Goal: Task Accomplishment & Management: Manage account settings

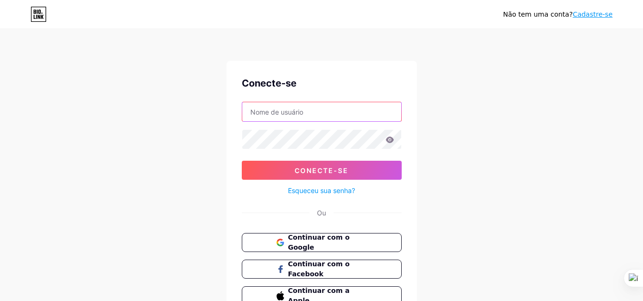
click at [303, 115] on input "text" at bounding box center [321, 111] width 159 height 19
click at [347, 111] on input "text" at bounding box center [321, 111] width 159 height 19
type input "[EMAIL_ADDRESS][DOMAIN_NAME]"
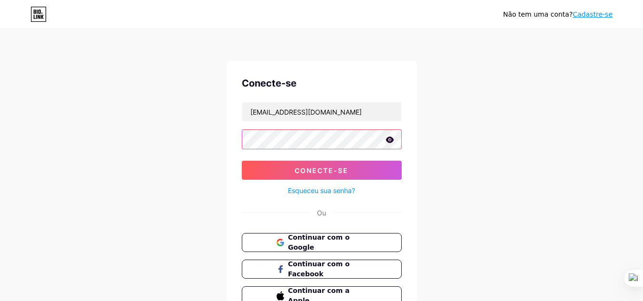
click at [242, 161] on button "Conecte-se" at bounding box center [322, 170] width 160 height 19
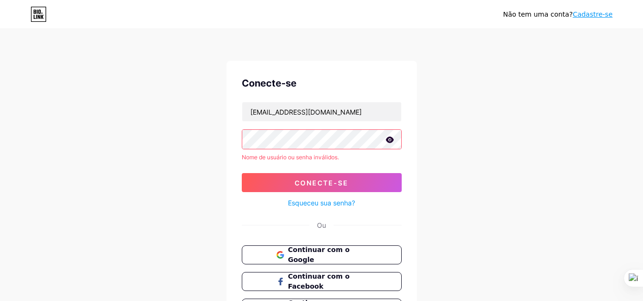
click at [389, 140] on icon at bounding box center [390, 140] width 9 height 7
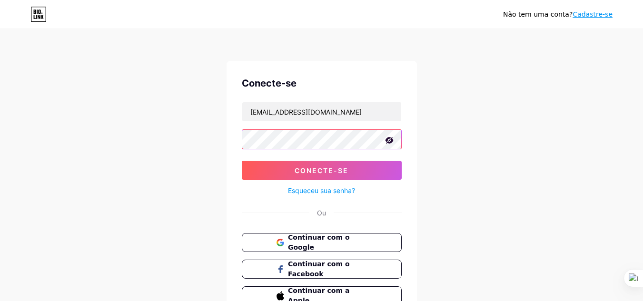
click at [242, 161] on button "Conecte-se" at bounding box center [322, 170] width 160 height 19
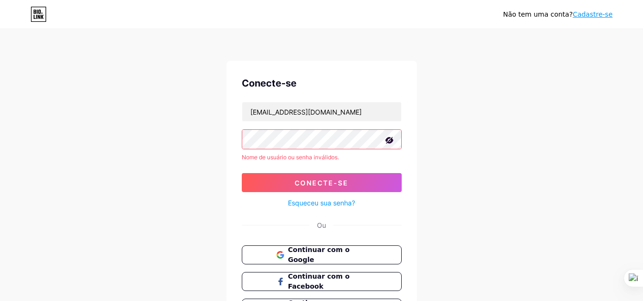
click at [242, 157] on form "[EMAIL_ADDRESS][DOMAIN_NAME] Nome de usuário ou senha inválidos. Conecte-se Esq…" at bounding box center [322, 155] width 160 height 107
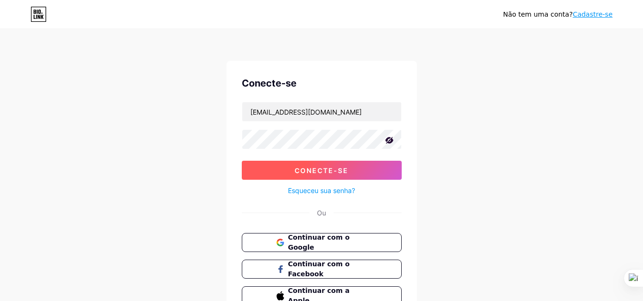
click at [318, 168] on font "Conecte-se" at bounding box center [322, 171] width 54 height 8
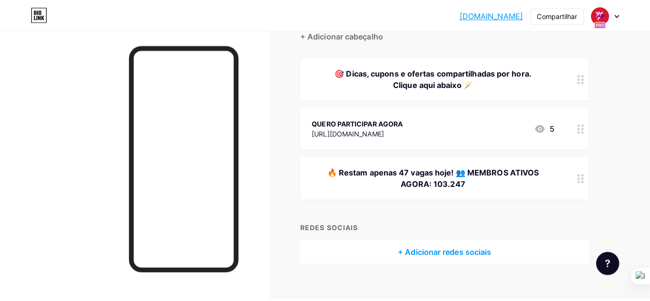
scroll to position [95, 0]
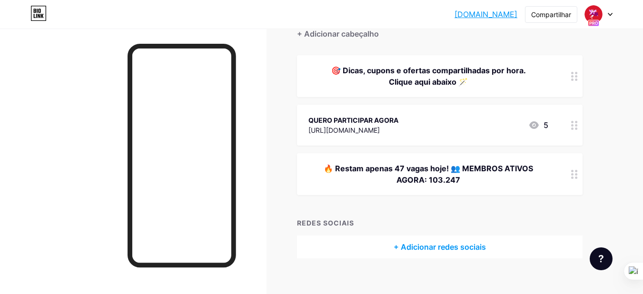
click at [340, 167] on font "🔥 Restam apenas 47 vagas hoje! 👥 MEMBROS ATIVOS AGORA: 103.247" at bounding box center [429, 174] width 210 height 21
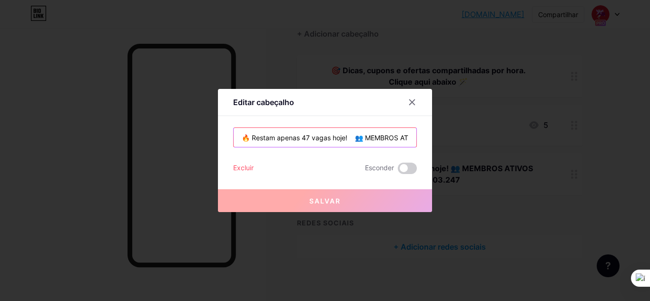
drag, startPoint x: 249, startPoint y: 138, endPoint x: 347, endPoint y: 127, distance: 98.2
click at [347, 127] on div "Editar cabeçalho 🔥 Restam apenas 47 vagas hoje! 👥 MEMBROS ATIVOS AGORA: 103.247…" at bounding box center [325, 150] width 214 height 123
paste input "Mais de 1.000 pessoas já economizaram com"
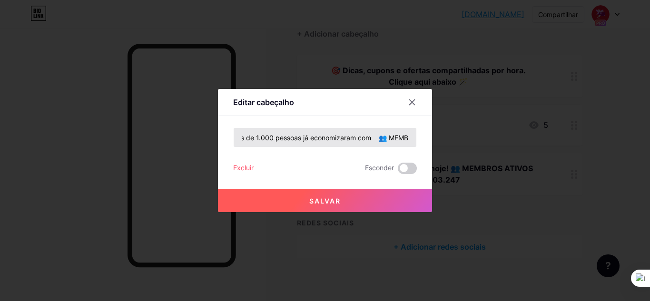
scroll to position [0, 0]
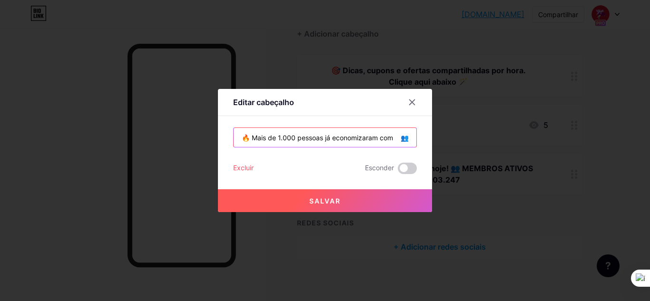
click at [403, 136] on input "🔥 Mais de 1.000 pessoas já economizaram com 👥 MEMBROS ATIVOS AGORA: 103.247" at bounding box center [325, 137] width 183 height 19
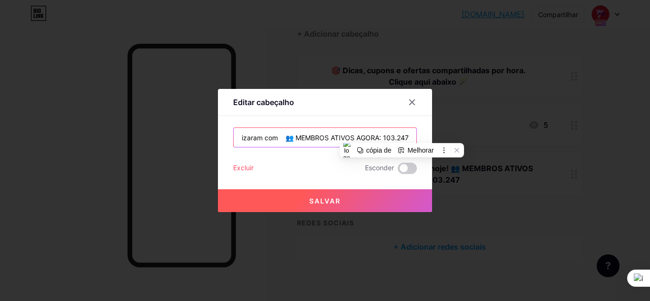
scroll to position [0, 118]
paste input "Ofertas limitadas - Não perca!"
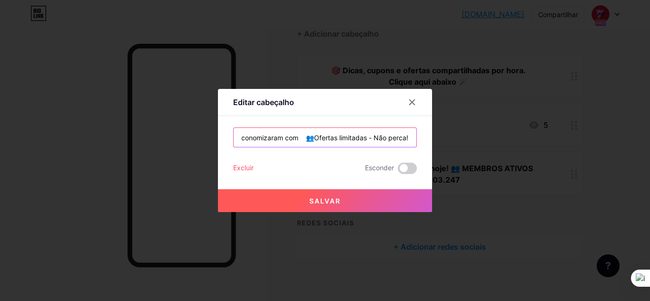
scroll to position [0, 0]
click at [391, 139] on input "🔥 Mais de 1.000 pessoas já economizaram com 👥Ofertas limitadas - Não perca!" at bounding box center [325, 137] width 183 height 19
drag, startPoint x: 392, startPoint y: 135, endPoint x: 376, endPoint y: 141, distance: 17.8
click at [376, 141] on input "🔥 Mais de 1.000 pessoas já economizaram com 👥Ofertas limitadas - Não perca!" at bounding box center [325, 137] width 183 height 19
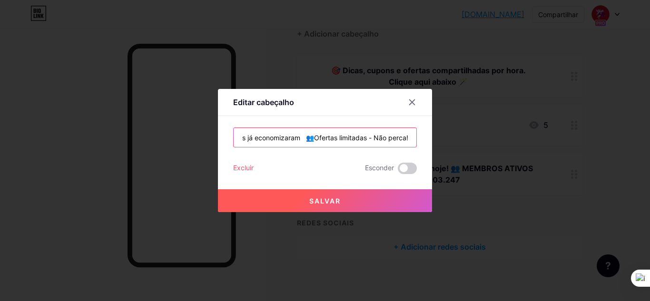
drag, startPoint x: 396, startPoint y: 139, endPoint x: 410, endPoint y: 141, distance: 14.0
click at [410, 141] on input "🔥 Mais de 1.000 pessoas já economizaram 👥Ofertas limitadas - Não perca!" at bounding box center [325, 137] width 183 height 19
click at [387, 142] on input "🔥 Mais de 1.000 pessoas já economizaram 👥 OFERTAS" at bounding box center [325, 137] width 183 height 19
click at [395, 136] on input "🔥 Mais de 1.000 pessoas já economizaram 👥 OFERTAS LIMITADAS" at bounding box center [325, 137] width 183 height 19
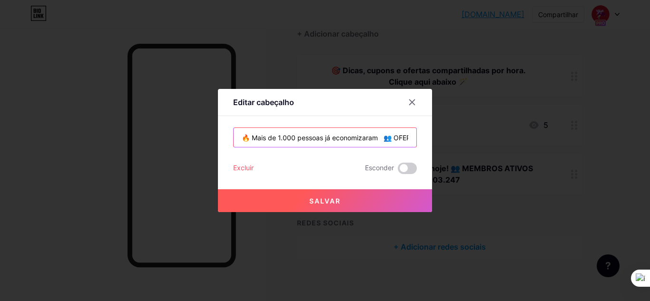
click at [401, 141] on input "🔥 Mais de 1.000 pessoas já economizaram 👥 OFERTAS LIMITADAS - NÃO PERCAM!!" at bounding box center [325, 137] width 183 height 19
drag, startPoint x: 267, startPoint y: 139, endPoint x: 273, endPoint y: 151, distance: 13.6
click at [268, 139] on input "🔥 Mais de 1.000 pessoas já economizaram 👥 OFERTAS LIMITADAS - NÃO PERCAM !" at bounding box center [325, 137] width 183 height 19
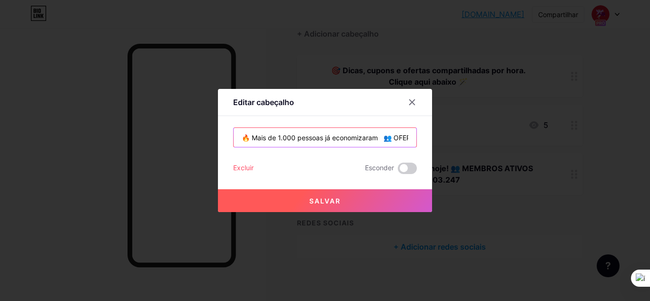
type input "🔥 Mais de 1.000 pessoas já economizaram 👥 OFERTAS LIMITADAS - NÃO PERCAM !"
click at [342, 200] on button "Salvar" at bounding box center [325, 201] width 214 height 23
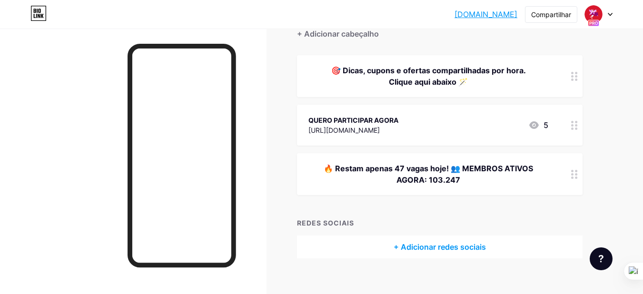
click at [420, 173] on div "🔥 Restam apenas 47 vagas hoje! 👥 MEMBROS ATIVOS AGORA: 103.247" at bounding box center [429, 174] width 240 height 23
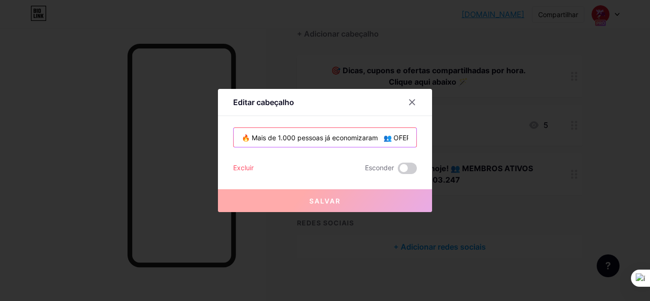
scroll to position [0, 109]
drag, startPoint x: 393, startPoint y: 139, endPoint x: 425, endPoint y: 149, distance: 33.4
click at [425, 149] on div "Editar cabeçalho 🔥 Mais de 1.000 pessoas já economizaram 👥 OFERTAS LIMITADAS - …" at bounding box center [325, 150] width 214 height 123
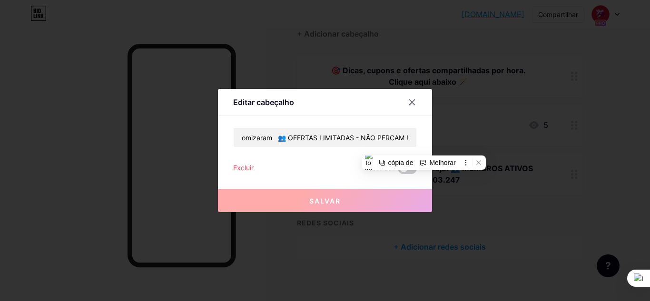
scroll to position [0, 0]
paste input "fertas limitadas - Não perca"
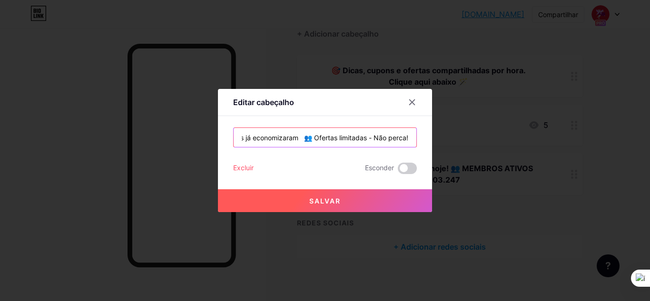
type input "🔥 Mais de 1.000 pessoas já economizaram 👥 Ofertas limitadas - Não perca!"
click at [360, 201] on button "Salvar" at bounding box center [325, 201] width 214 height 23
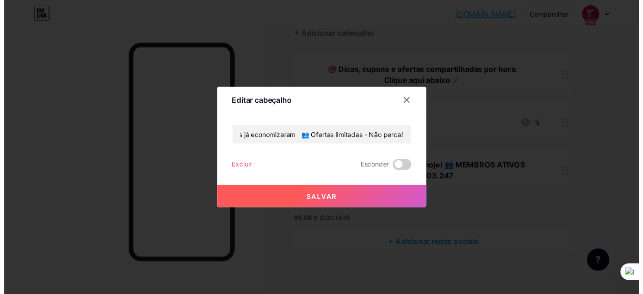
scroll to position [0, 0]
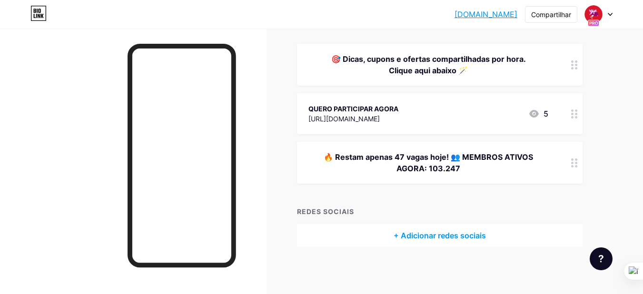
click at [536, 159] on div "🔥 Restam apenas 47 vagas hoje! 👥 MEMBROS ATIVOS AGORA: 103.247" at bounding box center [429, 162] width 240 height 23
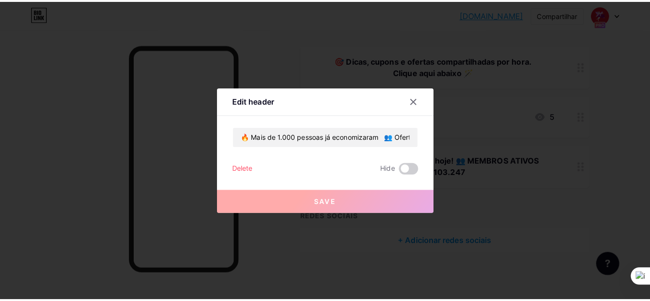
scroll to position [99, 0]
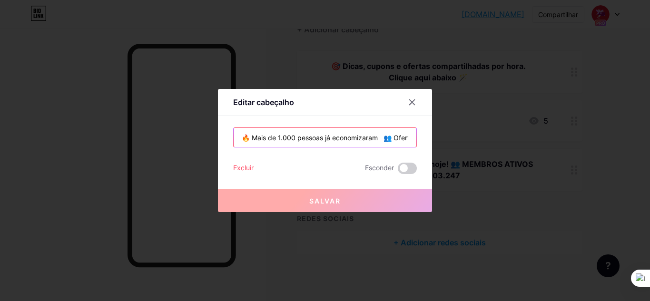
click at [382, 140] on input "🔥 Mais de 1.000 pessoas já economizaram 👥 Ofertas limitadas - Não perca!" at bounding box center [325, 137] width 183 height 19
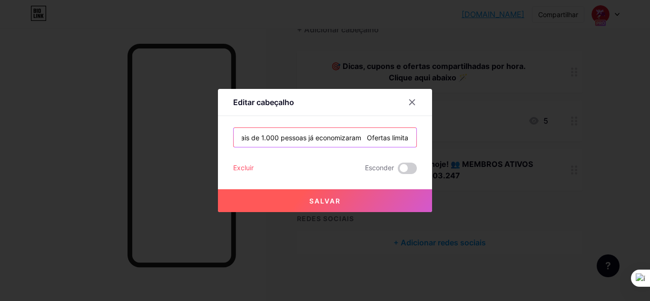
scroll to position [0, 0]
paste input "👥"
click at [378, 138] on input "👥 Mais de 1.000 pessoas já economizaram Ofertas limitadas Não perca!" at bounding box center [325, 137] width 183 height 19
click at [401, 138] on input "👥 Mais de 1.000 pessoas já economizaram - Ofertas limitadas Não perca!" at bounding box center [325, 137] width 183 height 19
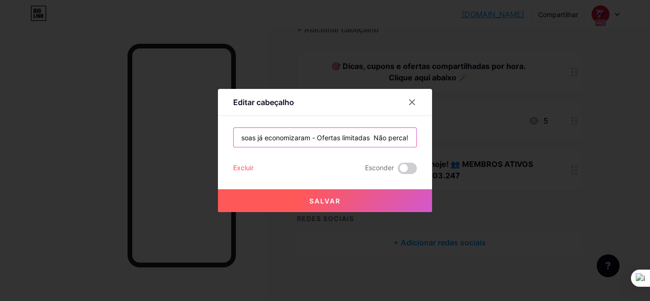
paste input "🛒"
type input "👥 Mais de 1.000 pessoas já economizaram - Ofertas limitadas 🛒 Não perca!"
click at [317, 200] on font "Salvar" at bounding box center [325, 201] width 31 height 8
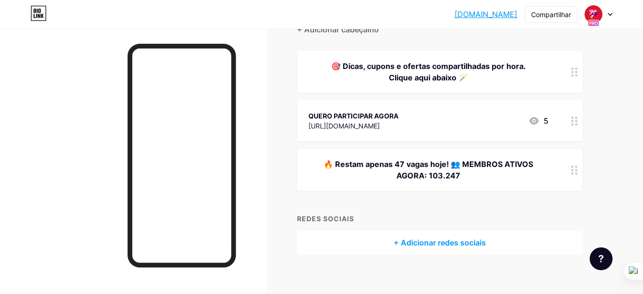
click at [379, 162] on font "🔥 Restam apenas 47 vagas hoje! 👥 MEMBROS ATIVOS AGORA: 103.247" at bounding box center [429, 170] width 210 height 21
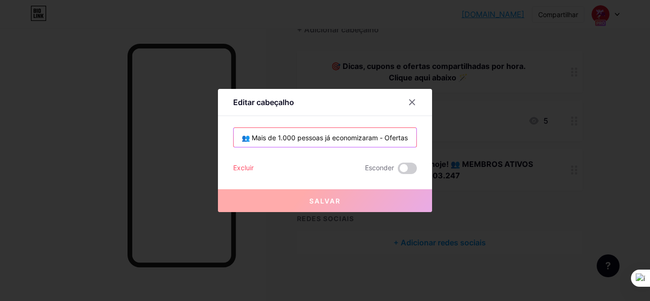
click at [392, 139] on input "👥 Mais de 1.000 pessoas já economizaram - Ofertas limitadas 🛒 Não perca!" at bounding box center [325, 137] width 183 height 19
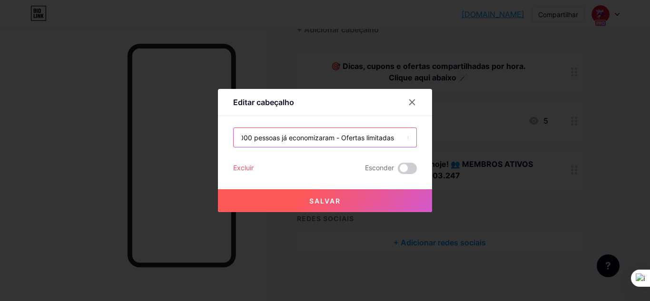
scroll to position [0, 45]
type input "👥 Mais de 1.000 pessoas já economizaram - Ofertas limitadas 🛒 Não perca!"
click at [363, 201] on button "Salvar" at bounding box center [325, 201] width 214 height 23
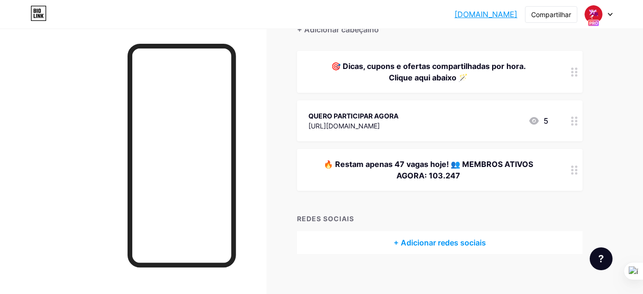
click at [407, 166] on font "🔥 Restam apenas 47 vagas hoje! 👥 MEMBROS ATIVOS AGORA: 103.247" at bounding box center [429, 170] width 210 height 21
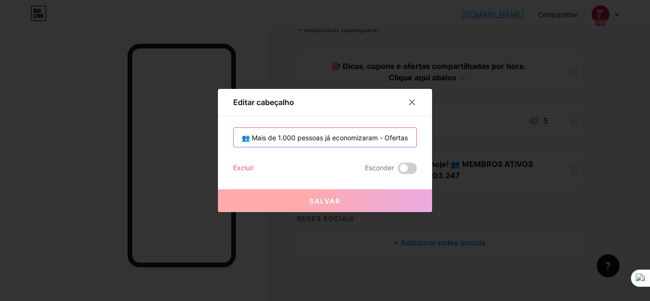
click at [390, 138] on input "👥 Mais de 1.000 pessoas já economizaram - Ofertas limitadas 🛒 Não perca!" at bounding box center [325, 137] width 183 height 19
drag, startPoint x: 372, startPoint y: 137, endPoint x: 380, endPoint y: 169, distance: 33.0
click at [372, 138] on input "👥 Mais de 1.000 pessoas já economizaram - Ofertas limitadas 🛒 Não perca!" at bounding box center [325, 137] width 183 height 19
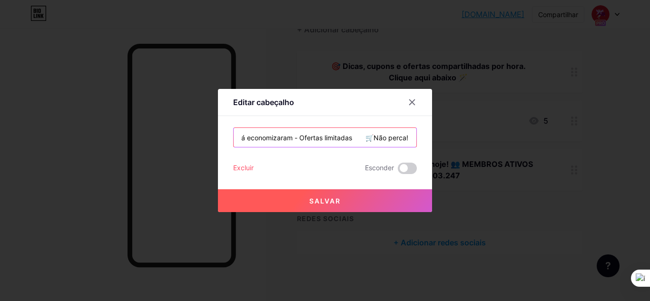
click at [364, 138] on input "👥 Mais de 1.000 pessoas já economizaram - Ofertas limitadas 🛒Não perca!" at bounding box center [325, 137] width 183 height 19
drag, startPoint x: 299, startPoint y: 137, endPoint x: 300, endPoint y: 182, distance: 45.3
click at [299, 138] on input "👥 Mais de 1.000 pessoas já economizaram - Ofertas limitadas 🛒Não perca!" at bounding box center [325, 137] width 183 height 19
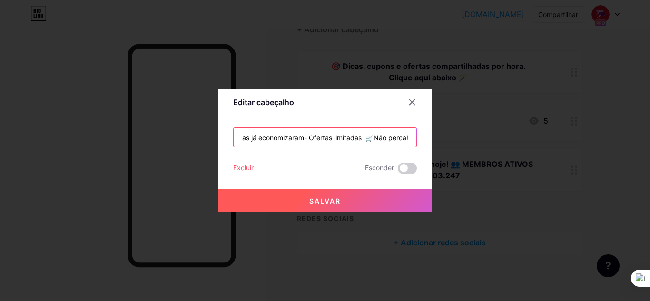
type input "👥 Mais de 1.000 pessoas já economizaram- Ofertas limitadas 🛒Não perca!"
click at [333, 197] on font "Salvar" at bounding box center [325, 201] width 31 height 8
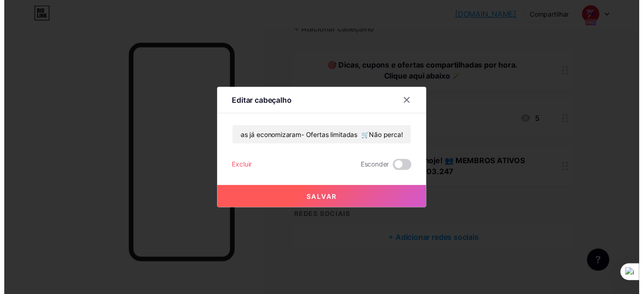
scroll to position [0, 0]
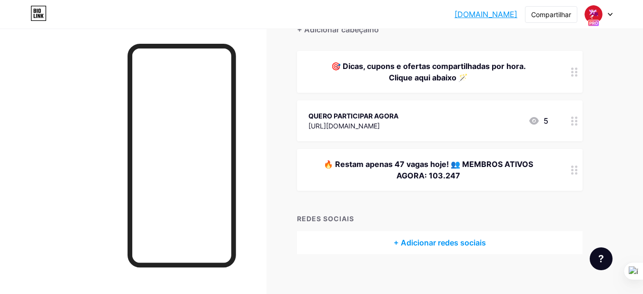
click at [407, 170] on font "🔥 Restam apenas 47 vagas hoje! 👥 MEMBROS ATIVOS AGORA: 103.247" at bounding box center [429, 170] width 210 height 21
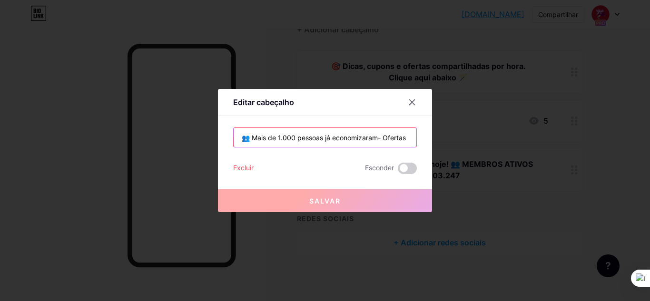
click at [375, 136] on input "👥 Mais de 1.000 pessoas já economizaram- Ofertas limitadas 🛒Não perca!" at bounding box center [325, 137] width 183 height 19
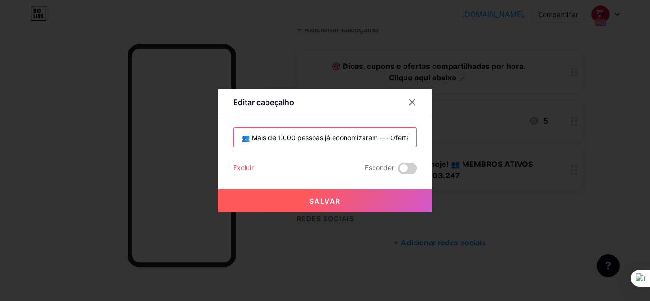
type input "👥 Mais de 1.000 pessoas já economizaram --- Ofertas limitadas 🛒Não perca!"
click at [379, 200] on button "Salvar" at bounding box center [325, 201] width 214 height 23
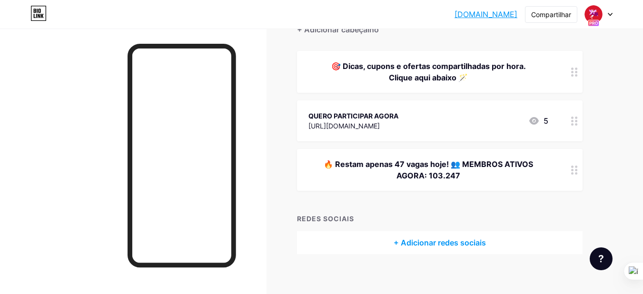
click at [472, 160] on font "🔥 Restam apenas 47 vagas hoje! 👥 MEMBROS ATIVOS AGORA: 103.247" at bounding box center [429, 170] width 210 height 21
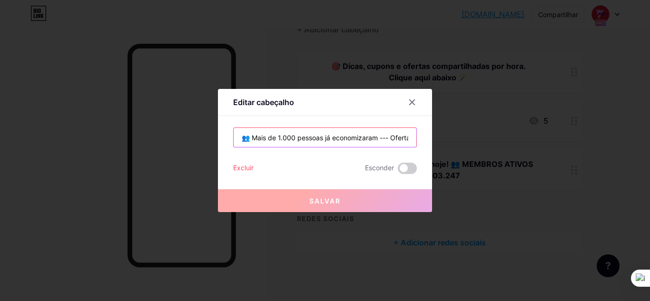
drag, startPoint x: 387, startPoint y: 139, endPoint x: 379, endPoint y: 139, distance: 8.1
click at [379, 139] on input "👥 Mais de 1.000 pessoas já economizaram --- Ofertas limitadas 🛒Não perca!" at bounding box center [325, 137] width 183 height 19
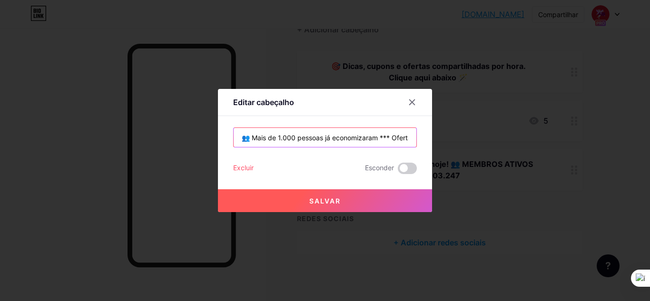
type input "👥 Mais de 1.000 pessoas já economizaram *** Ofertas limitadas 🛒Não perca!"
click at [341, 206] on button "Salvar" at bounding box center [325, 201] width 214 height 23
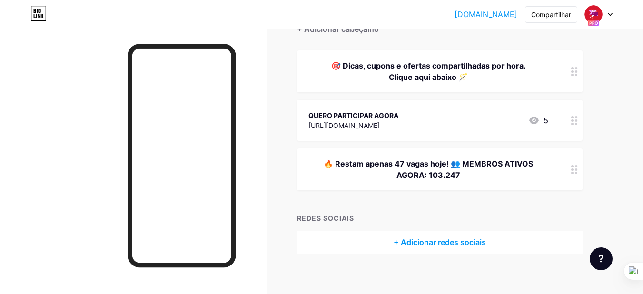
scroll to position [100, 0]
